Goal: Find specific page/section: Find specific page/section

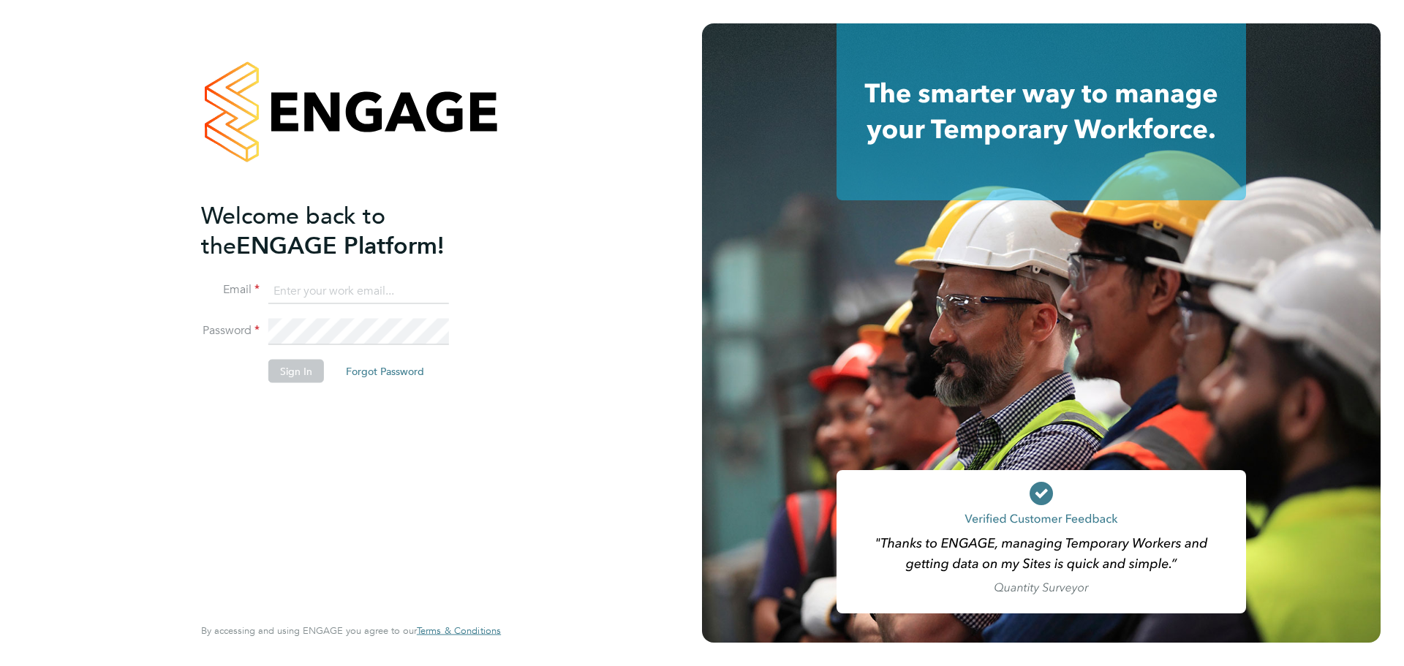
type input "coconnell@skilledcareers.co.uk"
click at [451, 429] on div "Welcome back to the ENGAGE Platform! Email coconnell@skilledcareers.co.uk Passw…" at bounding box center [343, 406] width 285 height 412
click at [289, 371] on button "Sign In" at bounding box center [296, 370] width 56 height 23
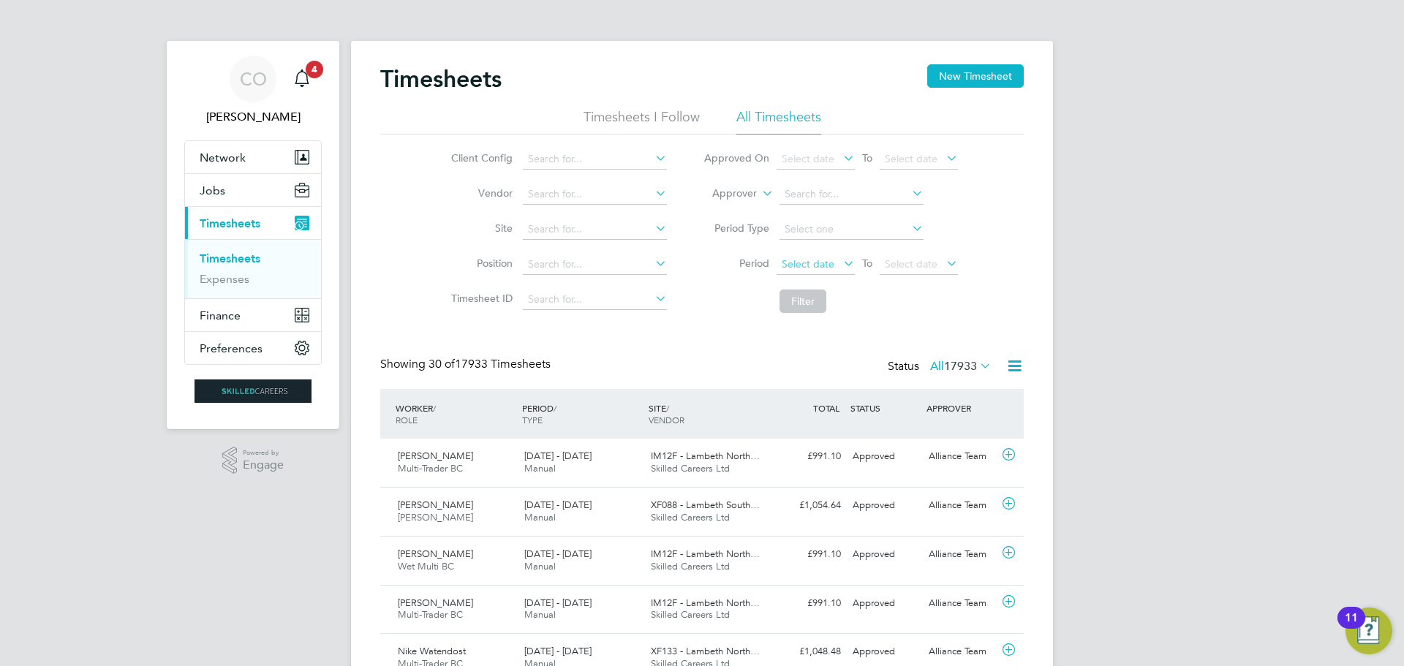
click at [802, 260] on span "Select date" at bounding box center [808, 263] width 53 height 13
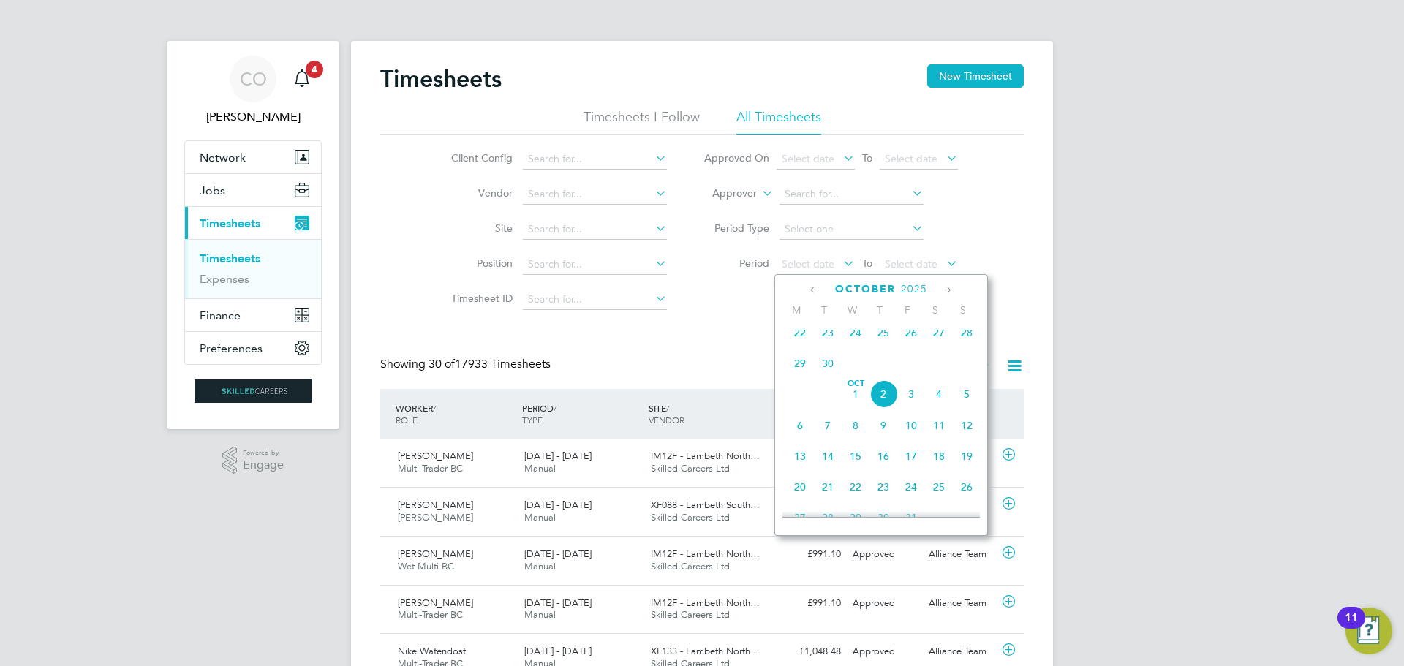
click at [796, 340] on span "22" at bounding box center [800, 333] width 28 height 28
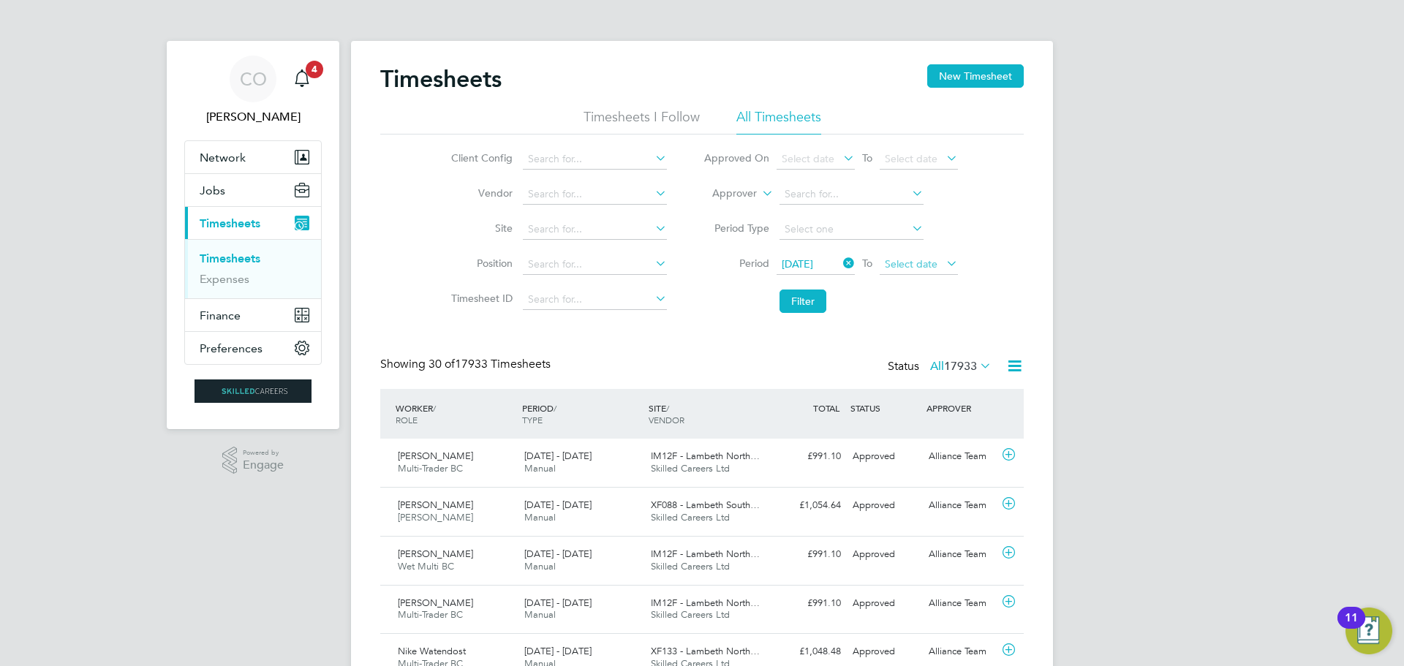
click at [933, 265] on span "Select date" at bounding box center [911, 263] width 53 height 13
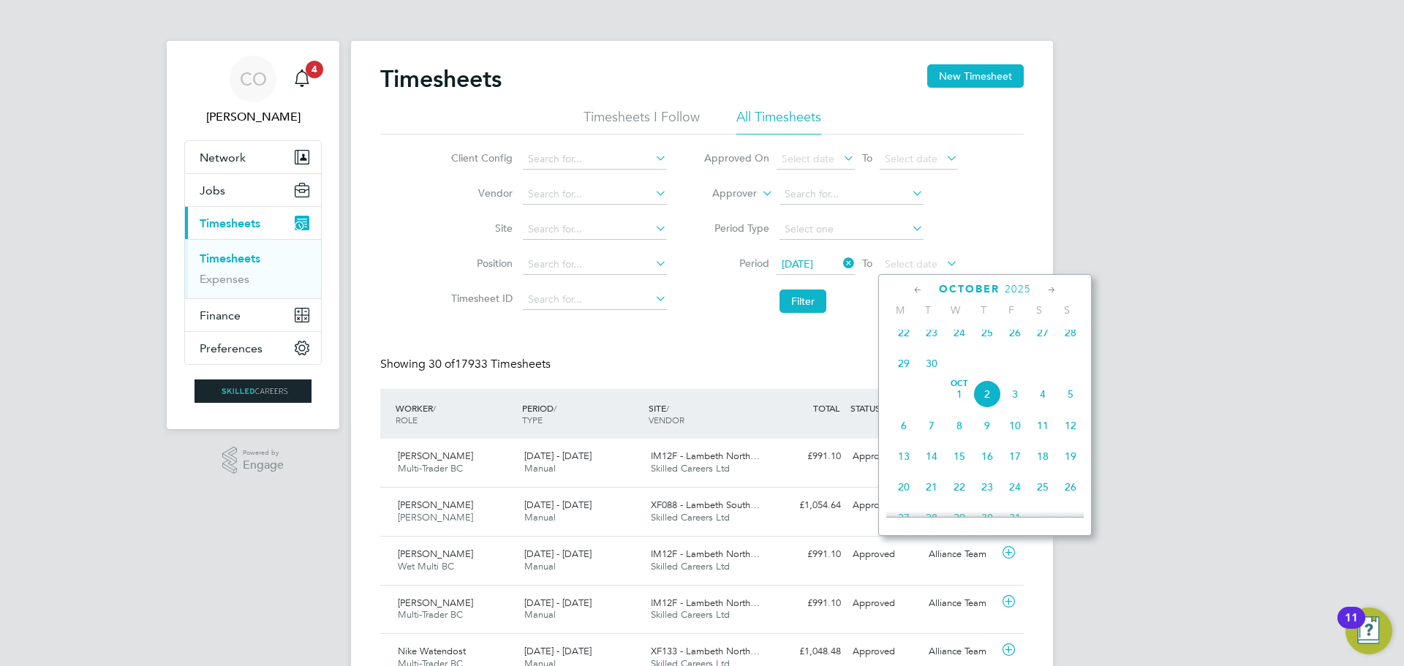
click at [1078, 339] on span "28" at bounding box center [1071, 333] width 28 height 28
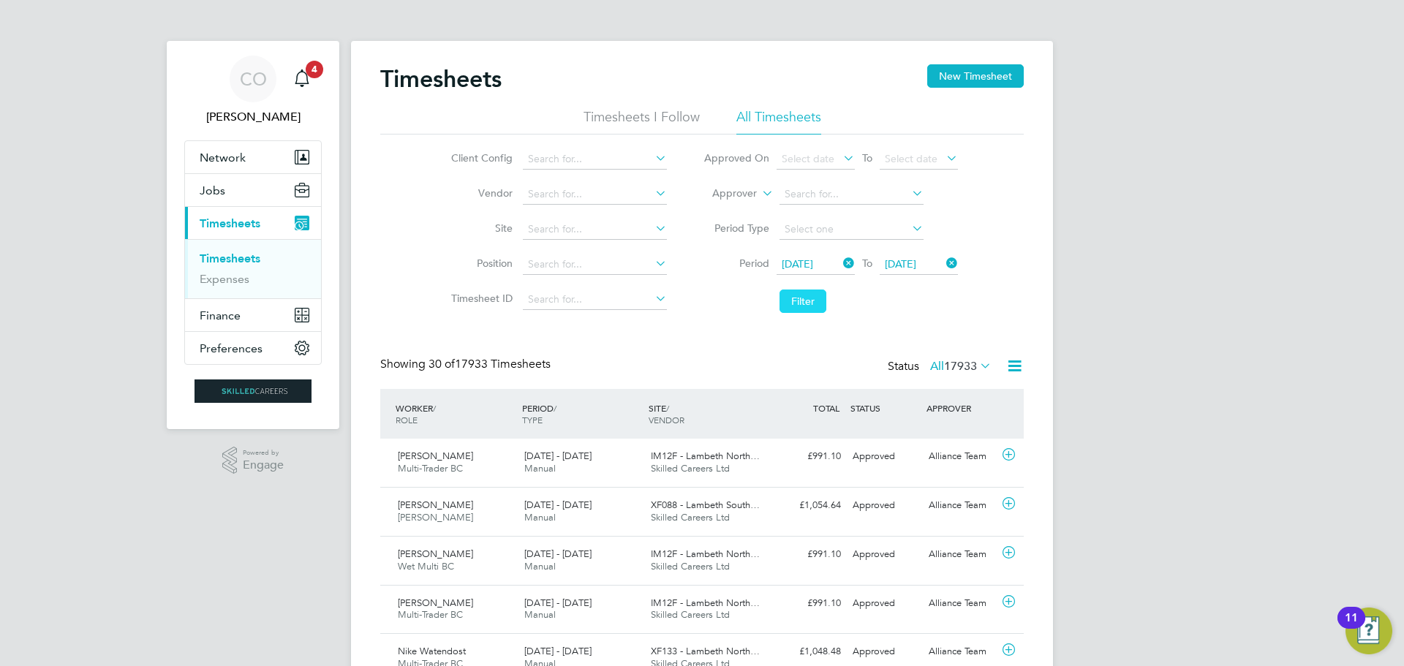
click at [812, 305] on button "Filter" at bounding box center [803, 301] width 47 height 23
click at [969, 72] on button "New Timesheet" at bounding box center [975, 75] width 97 height 23
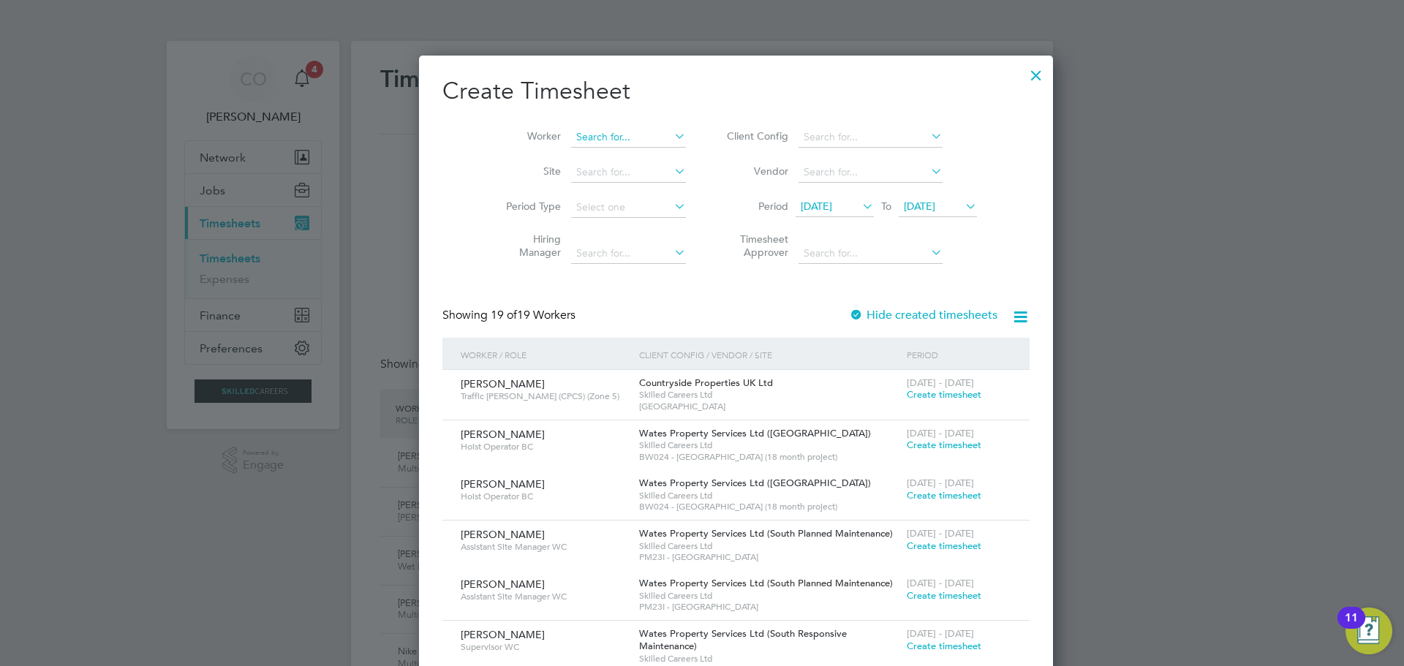
click at [594, 138] on input at bounding box center [628, 137] width 115 height 20
type input "declan"
click at [801, 203] on span "[DATE]" at bounding box center [816, 206] width 31 height 13
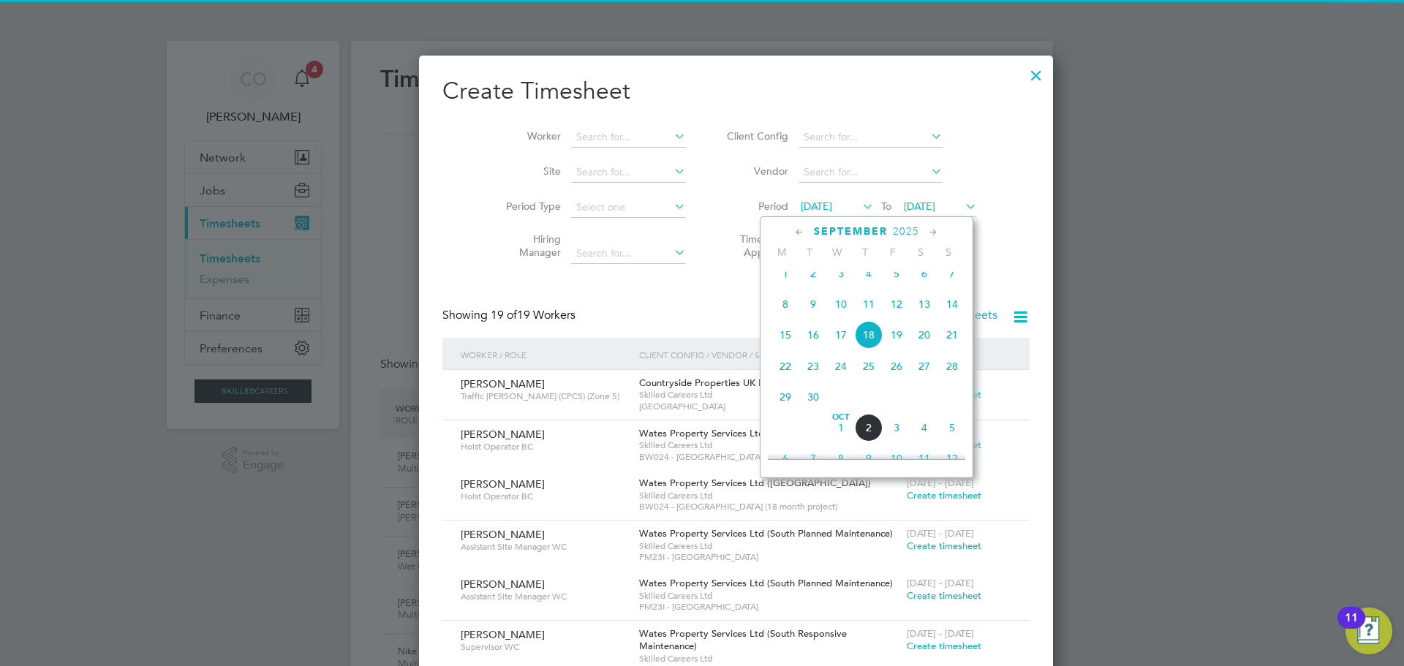
click at [789, 376] on span "22" at bounding box center [786, 367] width 28 height 28
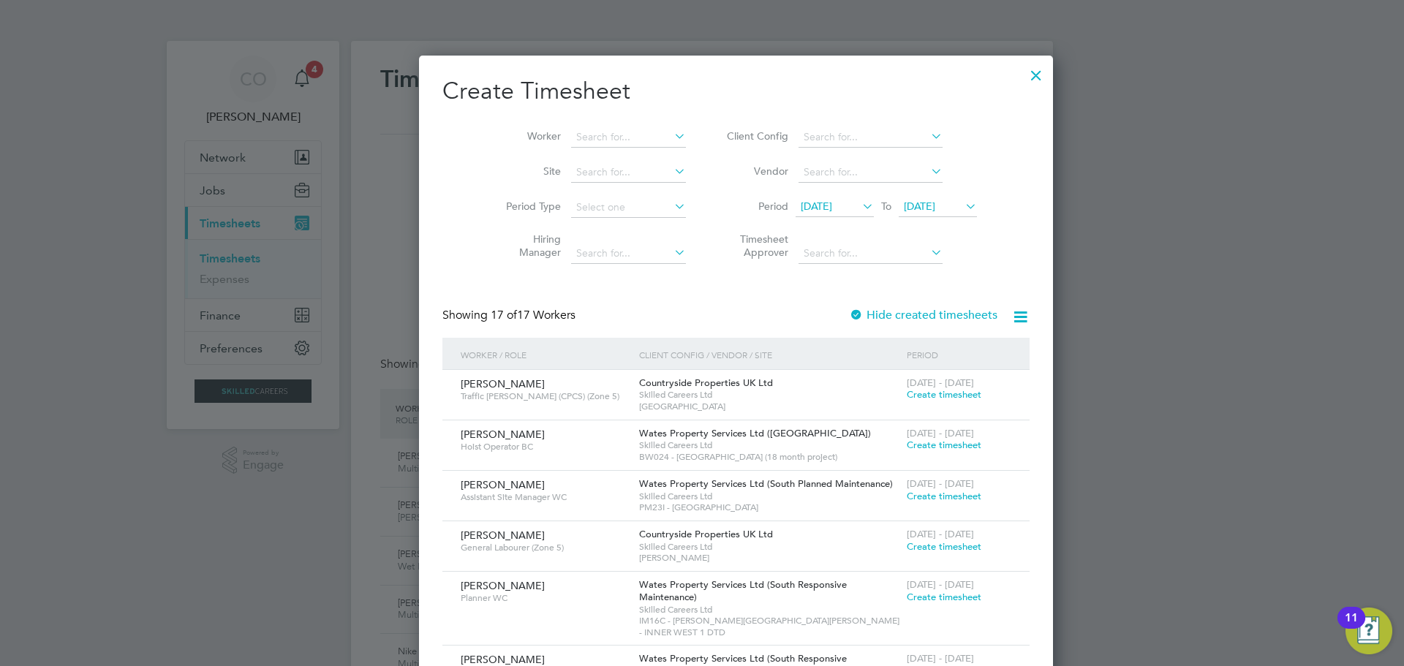
click at [914, 208] on span "[DATE]" at bounding box center [919, 206] width 31 height 13
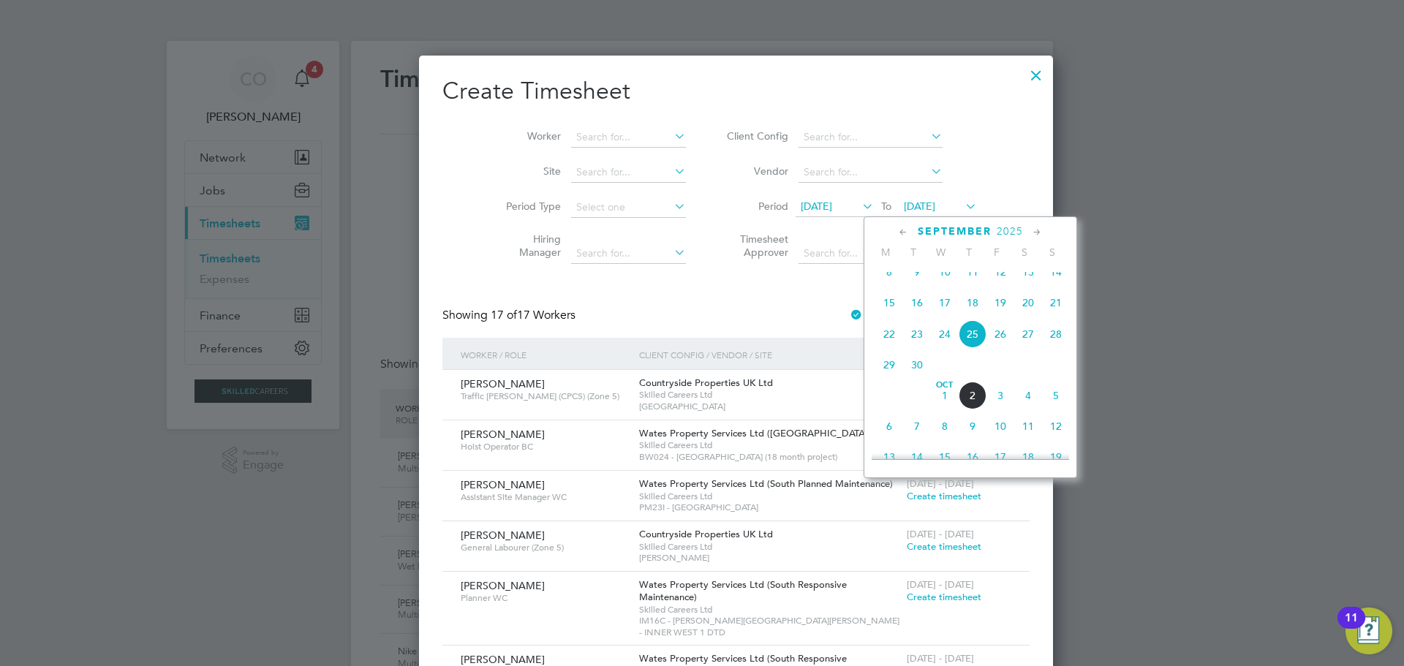
click at [1062, 348] on span "28" at bounding box center [1056, 334] width 28 height 28
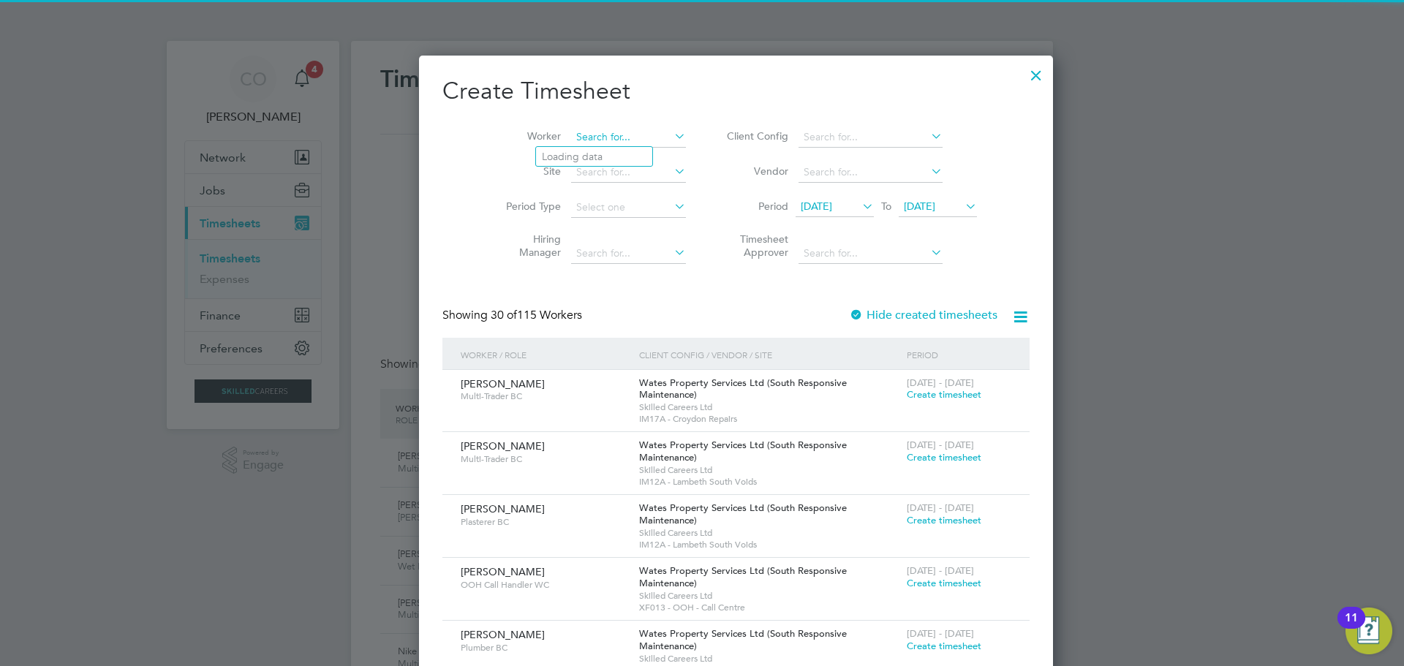
click at [586, 138] on input at bounding box center [628, 137] width 115 height 20
click at [576, 158] on li "Dec [PERSON_NAME]" at bounding box center [594, 157] width 116 height 20
type input "[PERSON_NAME]"
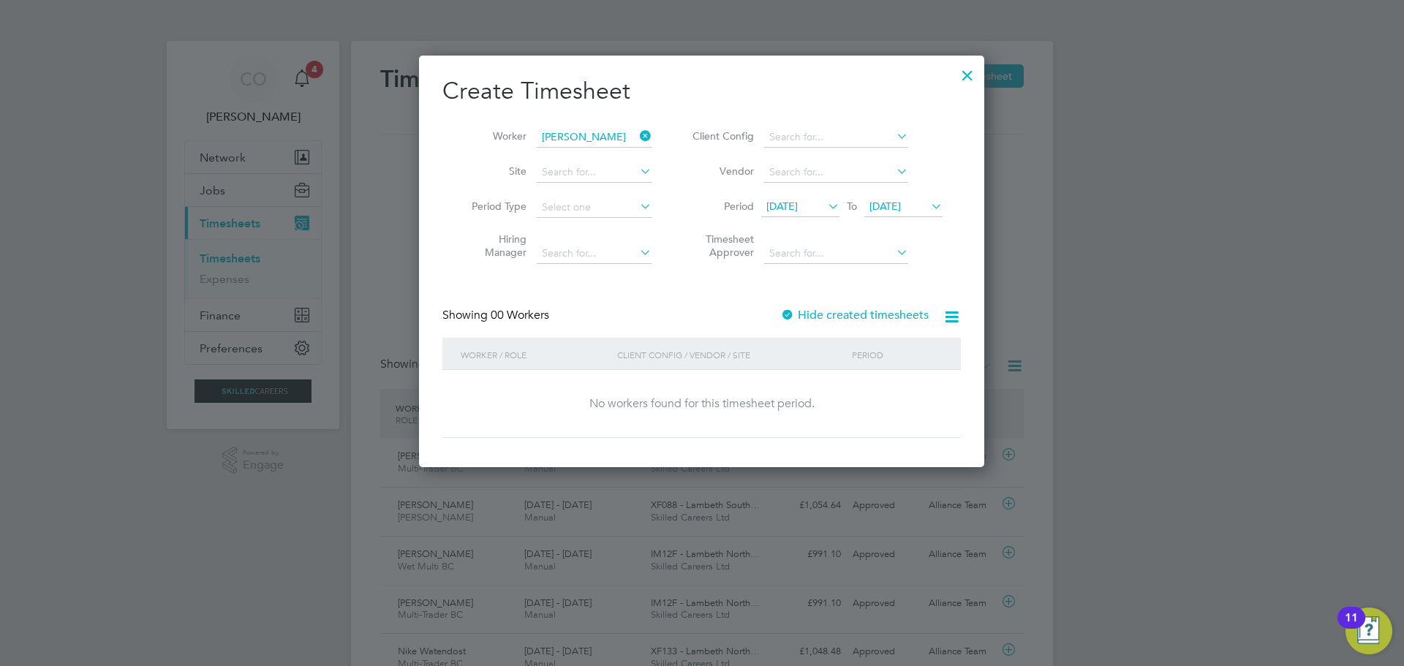
click at [637, 138] on icon at bounding box center [637, 136] width 0 height 20
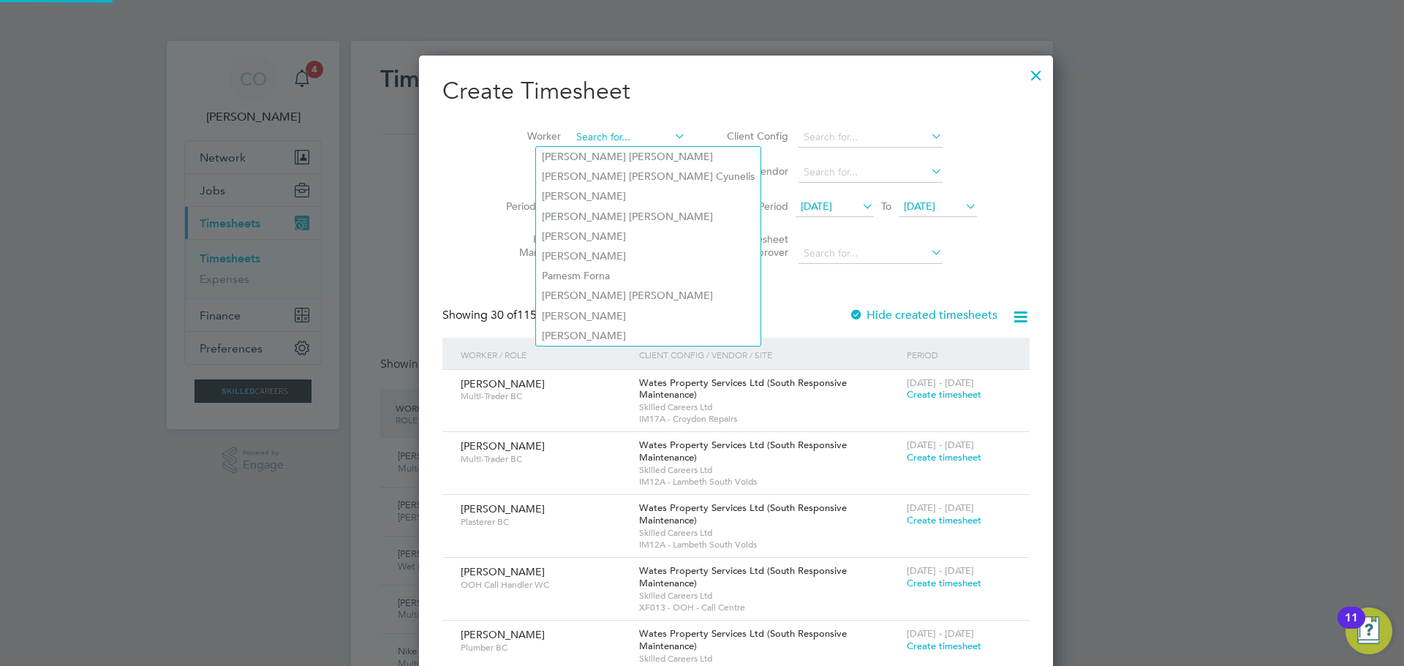
click at [597, 138] on input at bounding box center [628, 137] width 115 height 20
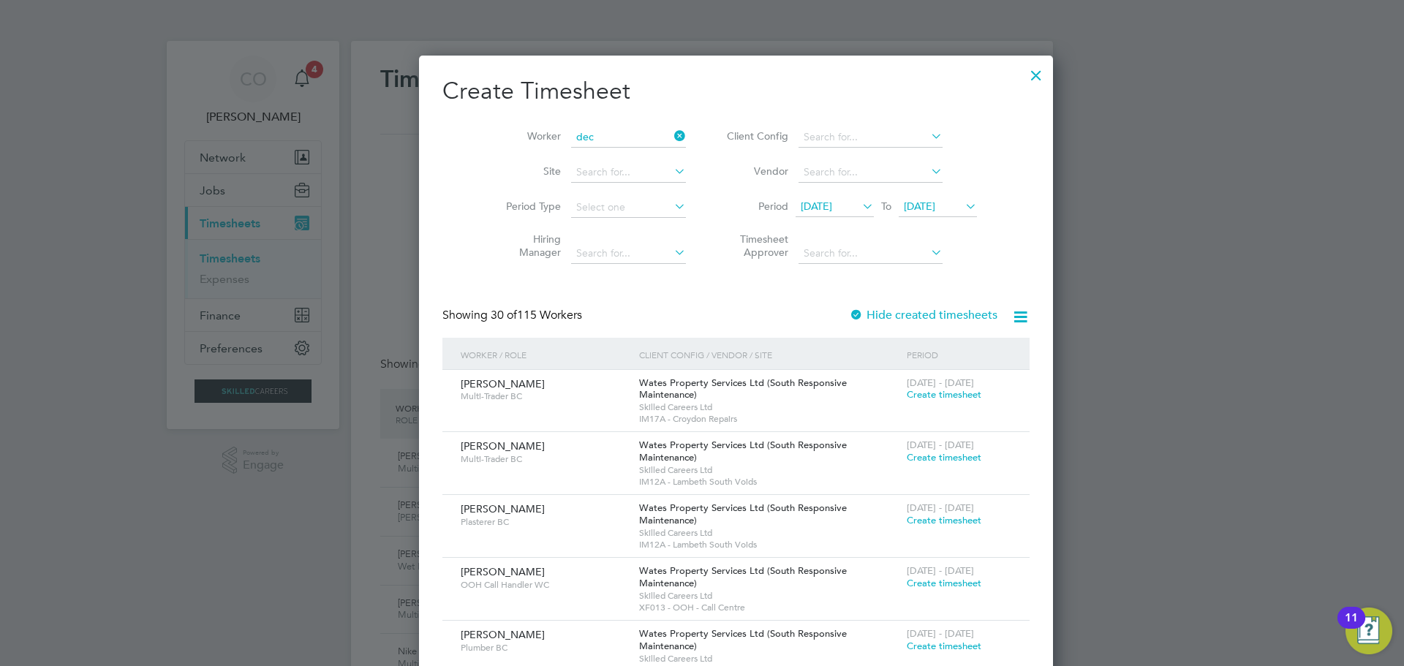
click at [570, 198] on li "Dec [PERSON_NAME]" at bounding box center [594, 197] width 116 height 20
type input "[PERSON_NAME]"
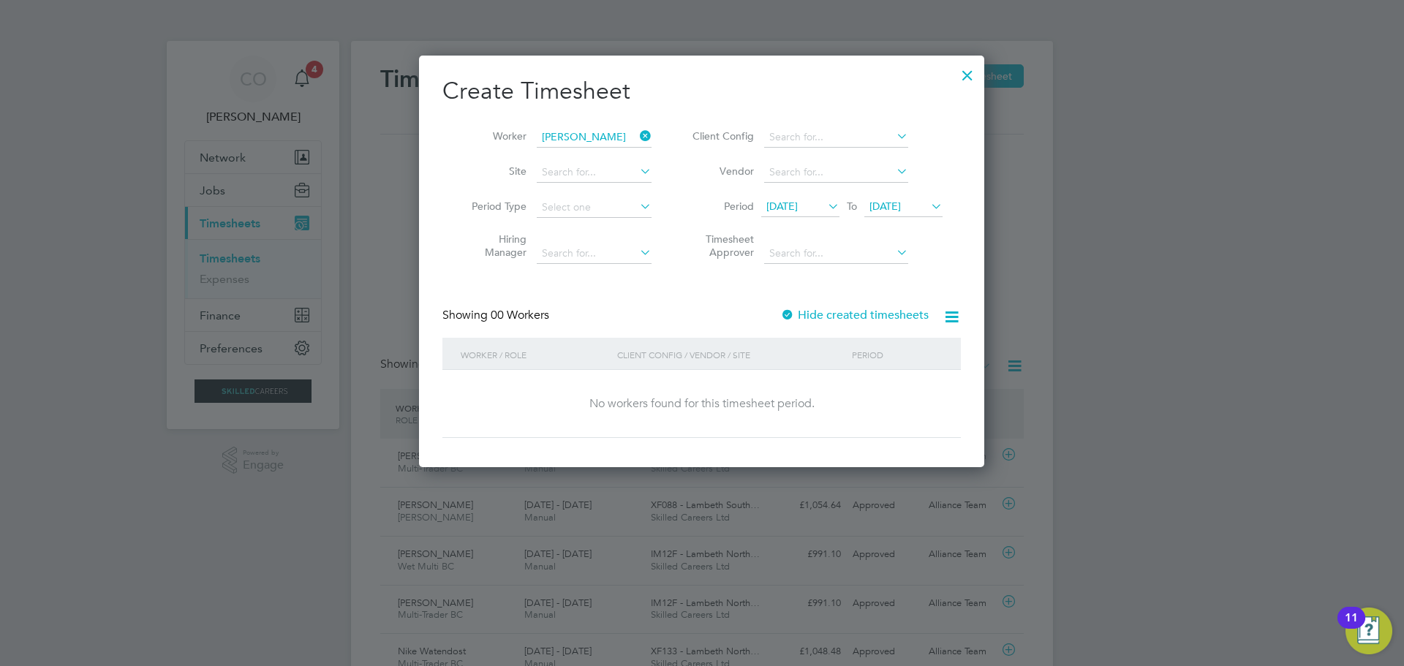
click at [967, 78] on div at bounding box center [967, 72] width 26 height 26
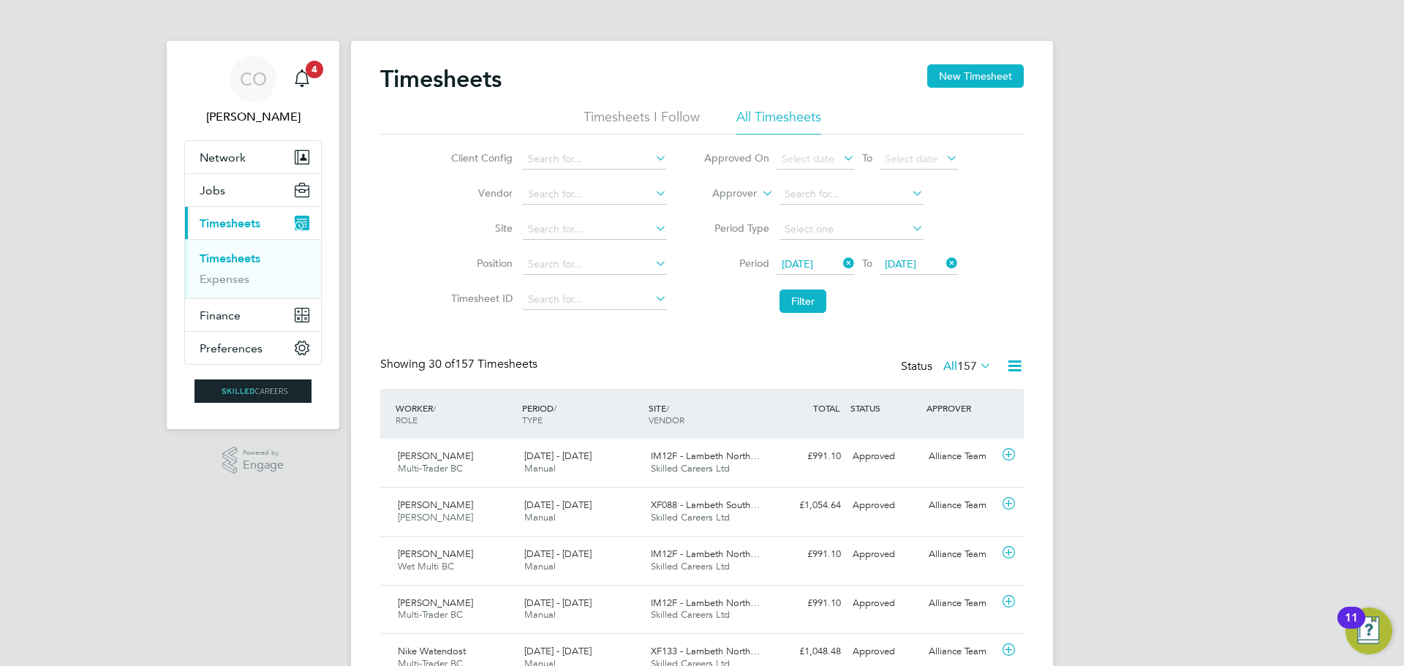
click at [219, 260] on link "Timesheets" at bounding box center [230, 259] width 61 height 14
click at [208, 151] on span "Network" at bounding box center [223, 158] width 46 height 14
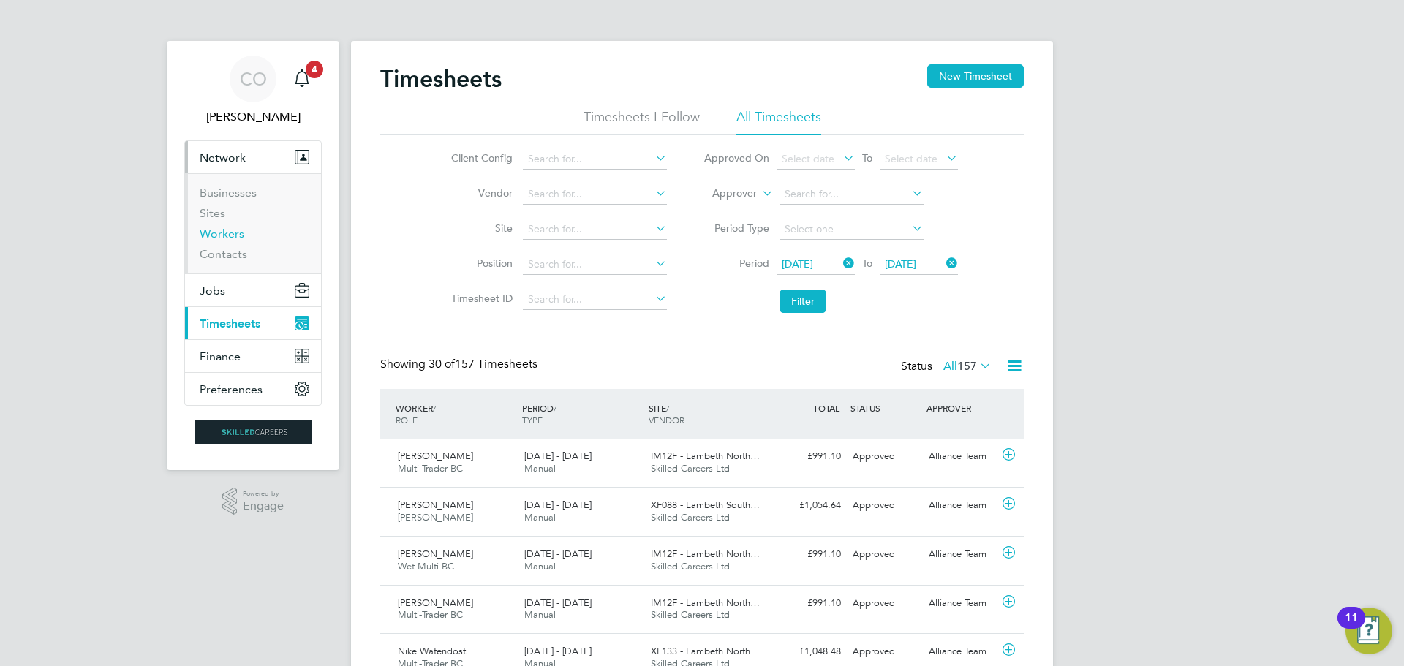
click at [210, 232] on link "Workers" at bounding box center [222, 234] width 45 height 14
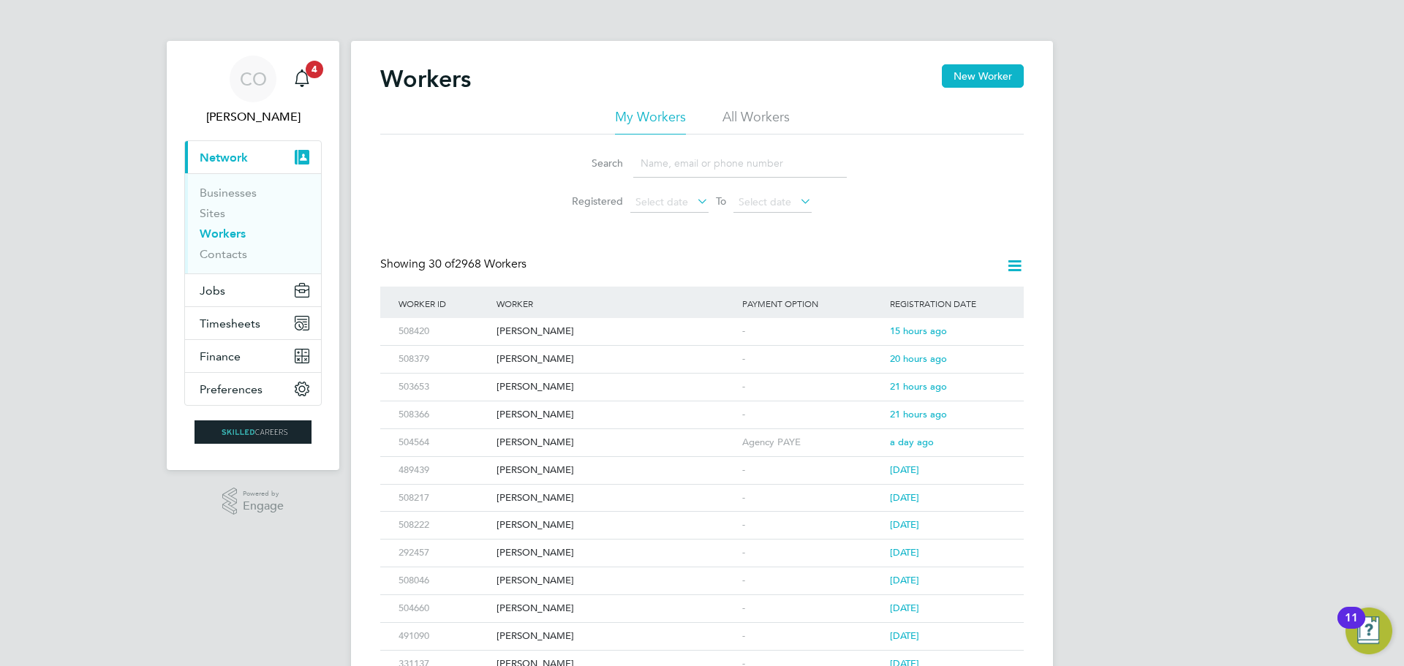
click at [675, 176] on input at bounding box center [740, 163] width 214 height 29
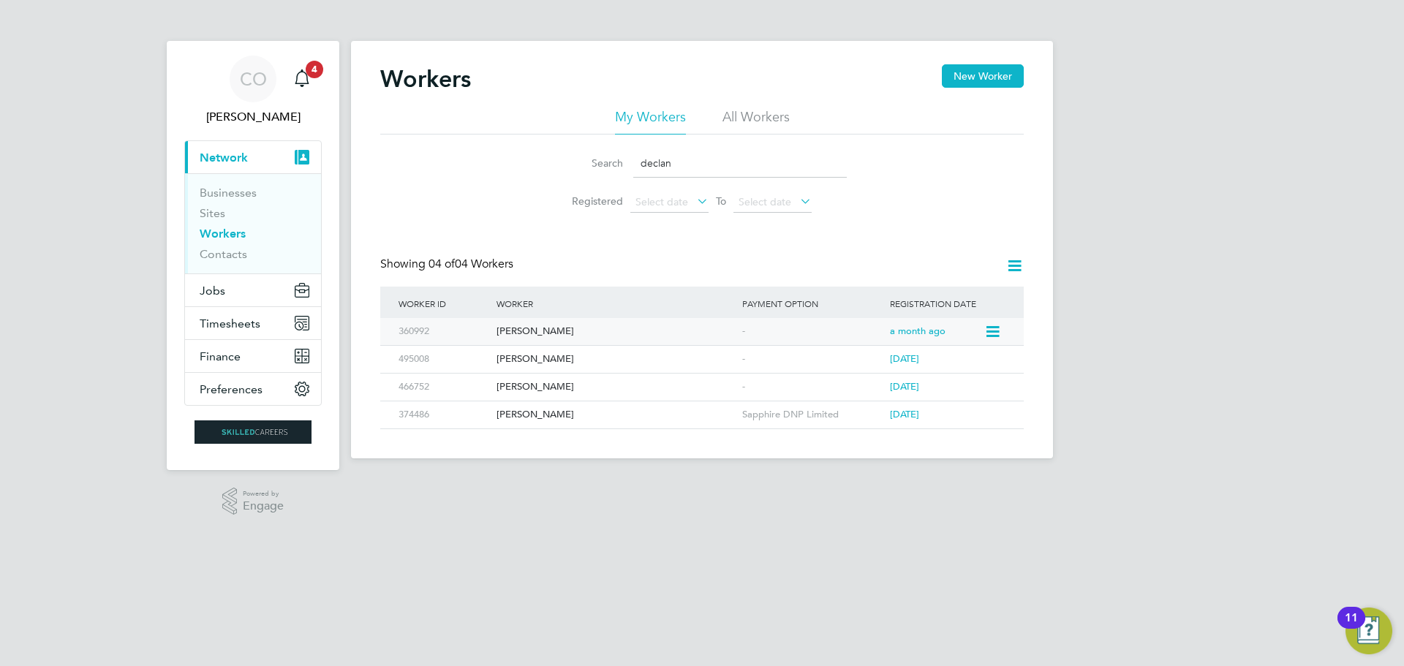
type input "declan"
click at [551, 325] on div "[PERSON_NAME]" at bounding box center [616, 331] width 246 height 27
click at [529, 361] on div "[PERSON_NAME]" at bounding box center [616, 359] width 246 height 27
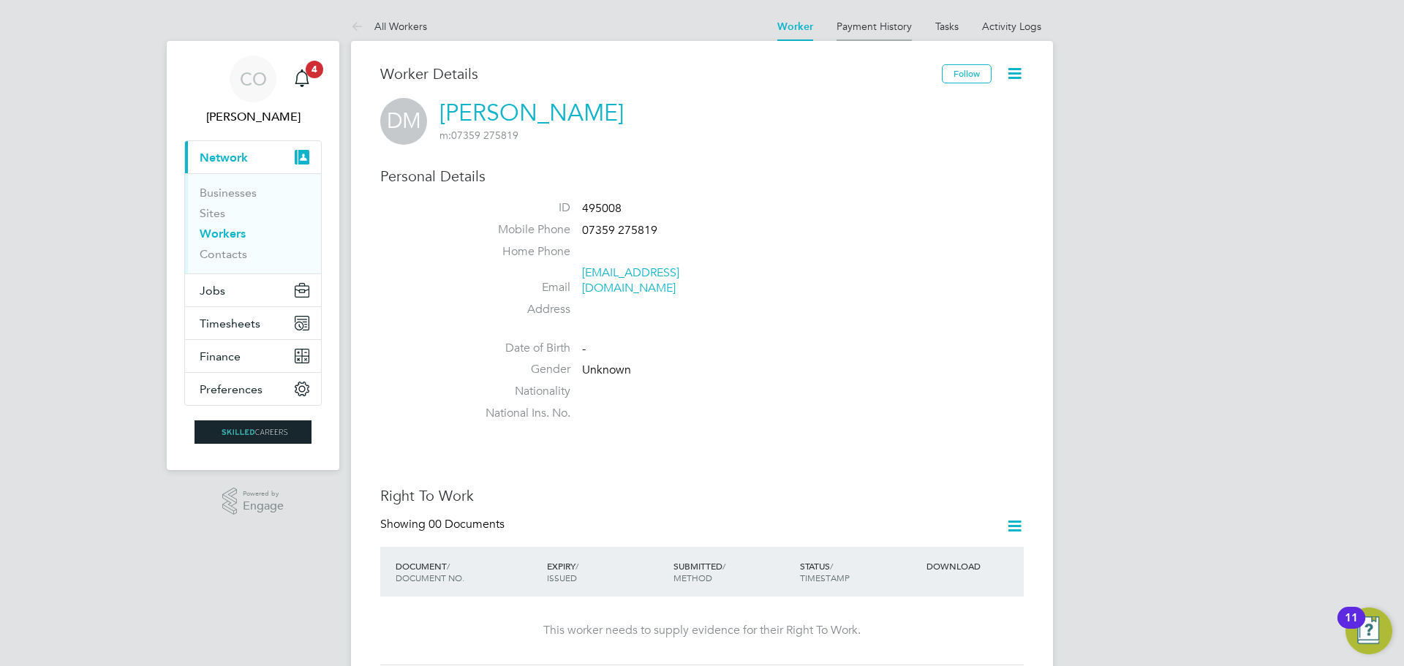
click at [887, 29] on link "Payment History" at bounding box center [874, 26] width 75 height 13
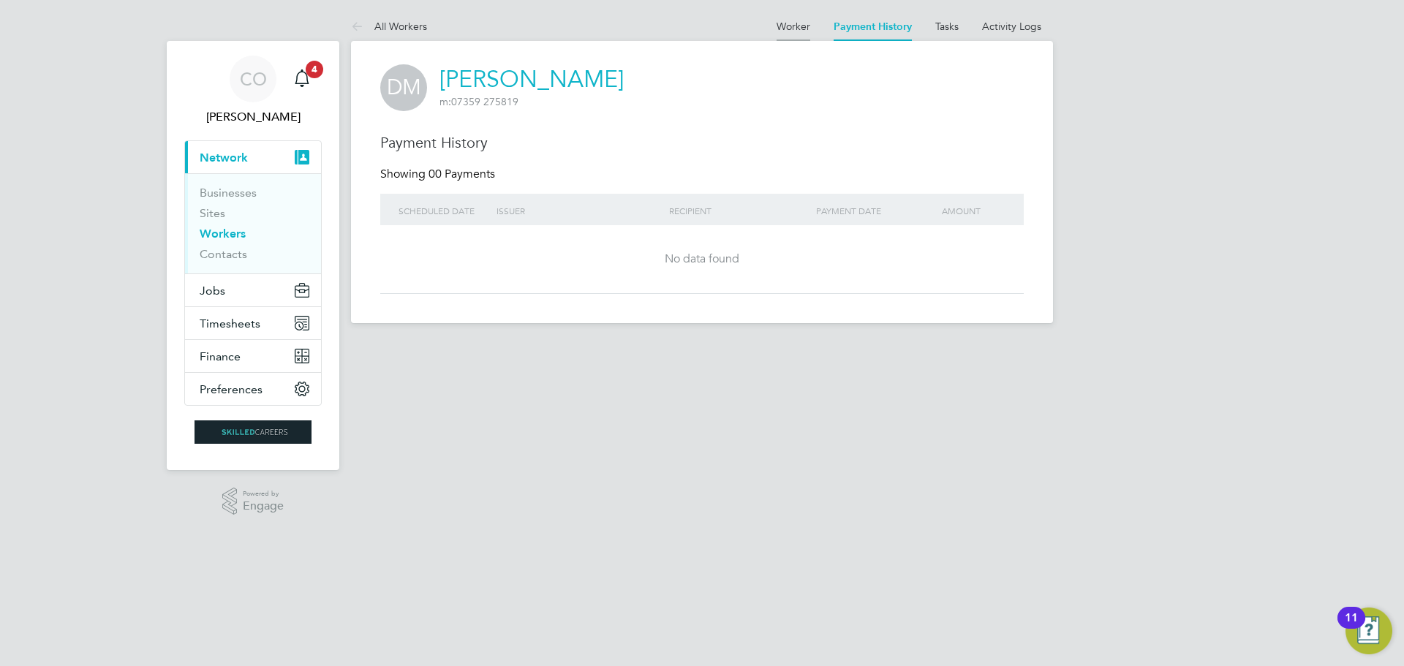
click at [793, 16] on li "Worker" at bounding box center [794, 26] width 34 height 29
